Goal: Task Accomplishment & Management: Use online tool/utility

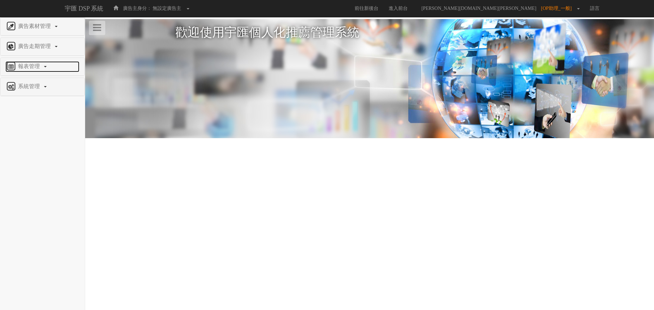
click at [21, 66] on span "報表管理" at bounding box center [29, 66] width 27 height 6
click at [28, 83] on span "全站分析" at bounding box center [17, 82] width 24 height 5
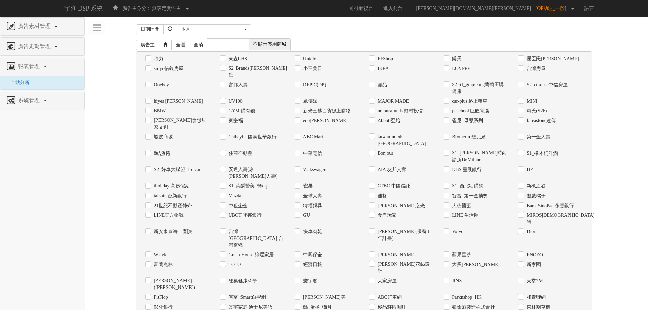
click at [312, 59] on label "Uniqlo" at bounding box center [309, 58] width 15 height 7
click at [299, 59] on input "Uniqlo" at bounding box center [297, 59] width 4 height 4
checkbox input "true"
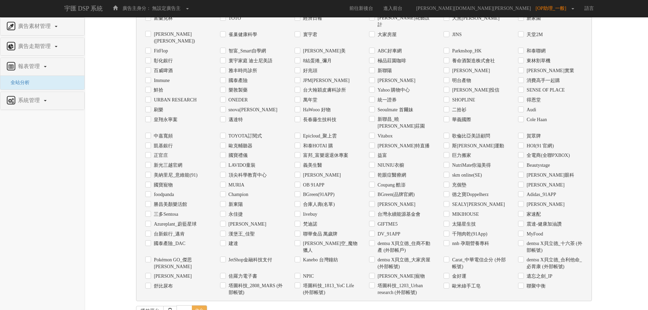
scroll to position [251, 0]
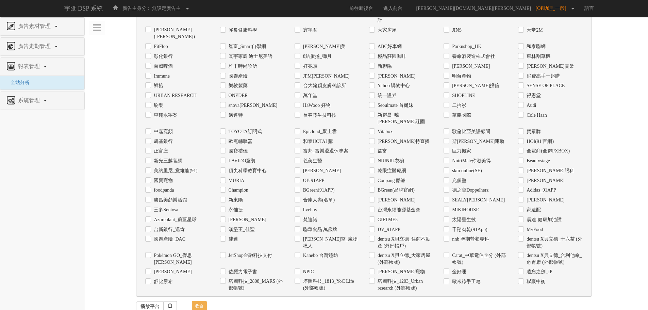
drag, startPoint x: 144, startPoint y: 274, endPoint x: 154, endPoint y: 273, distance: 9.9
checkbox input "true"
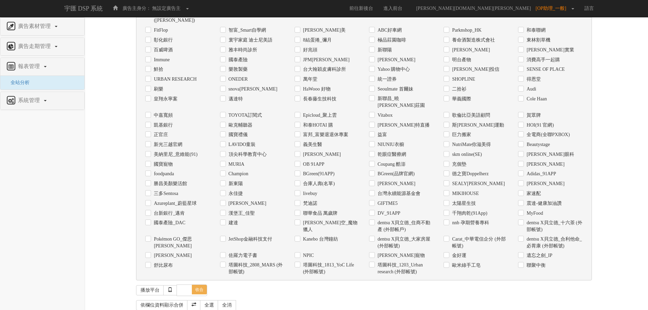
scroll to position [276, 0]
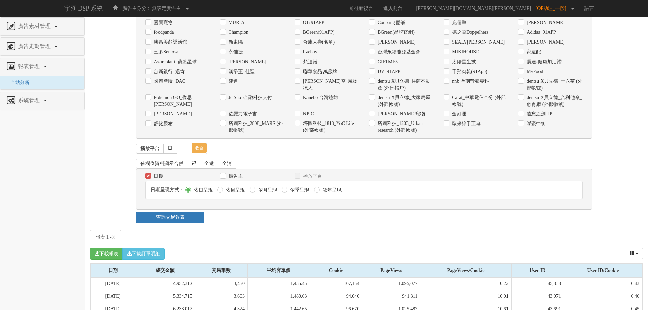
scroll to position [480, 0]
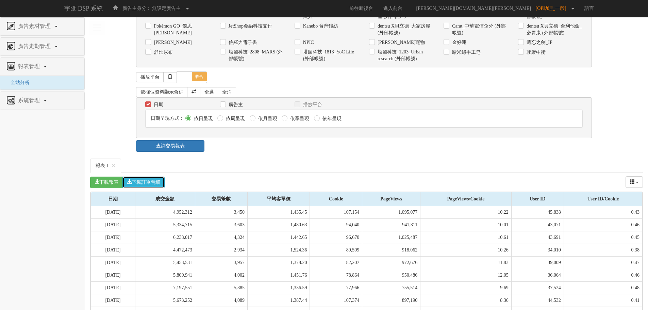
click at [164, 177] on button "下載訂單明細" at bounding box center [144, 183] width 42 height 12
